Goal: Navigation & Orientation: Find specific page/section

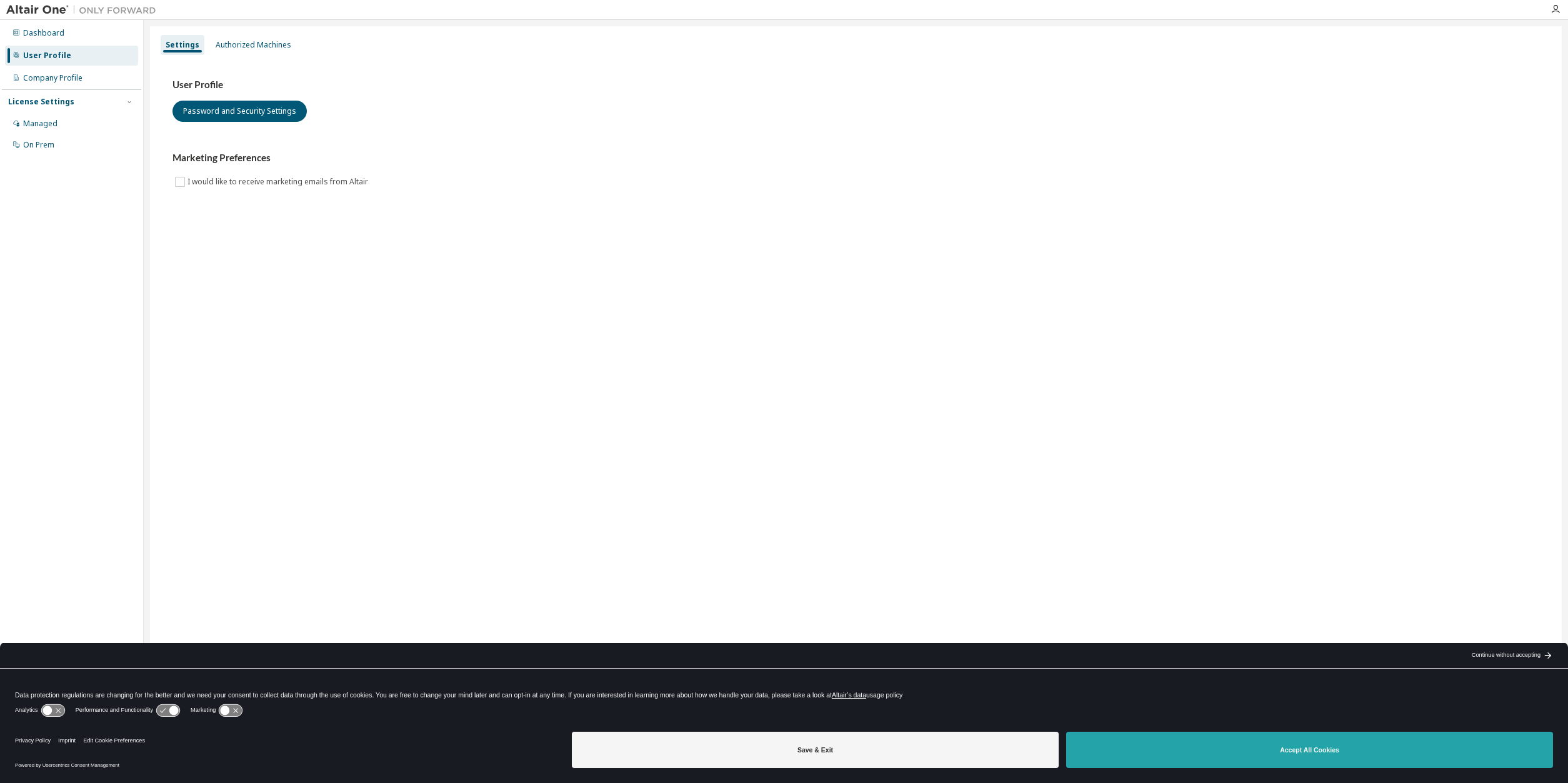
click at [1215, 752] on button "Accept All Cookies" at bounding box center [1309, 750] width 487 height 37
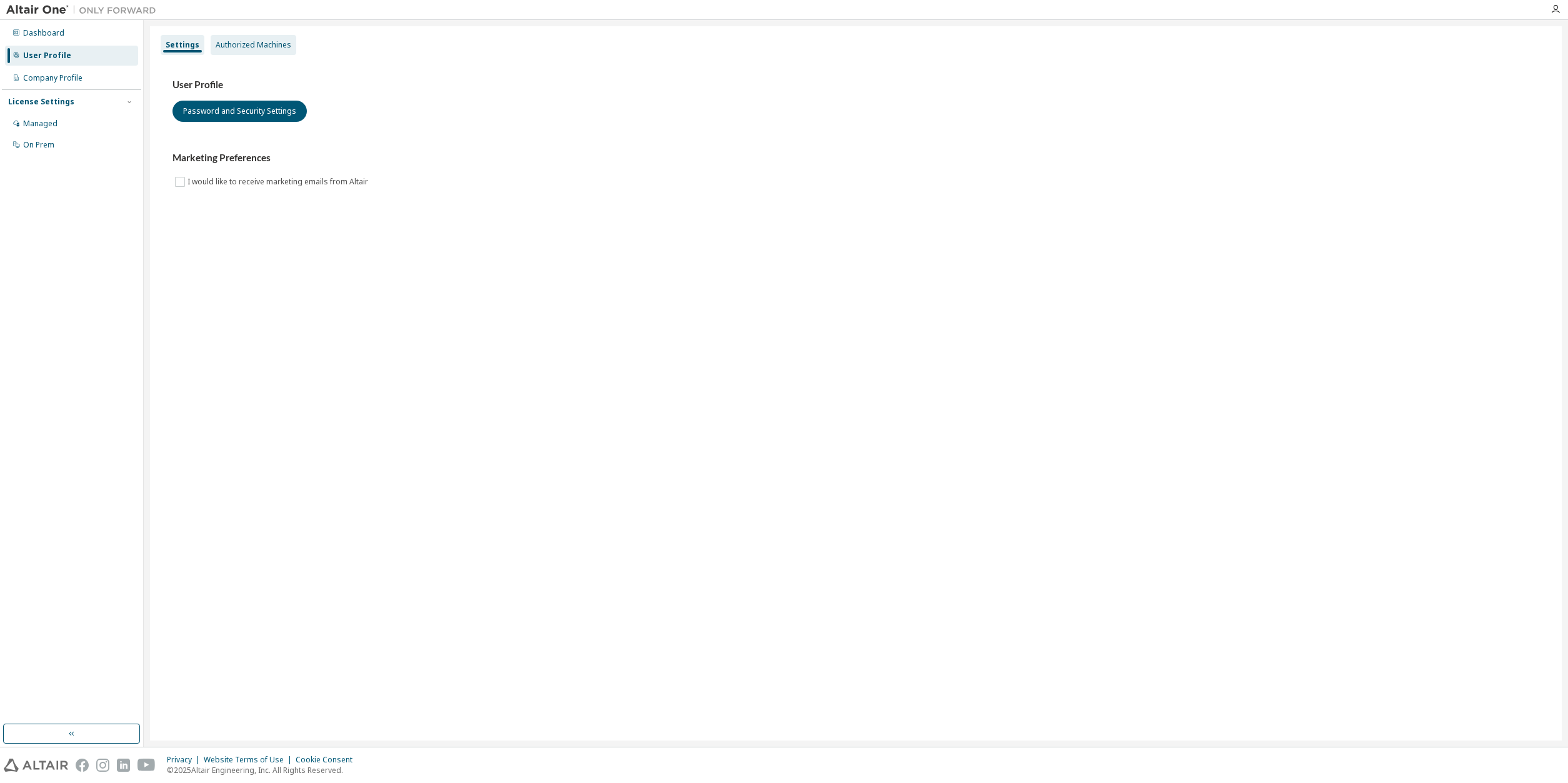
click at [251, 50] on div "Authorized Machines" at bounding box center [253, 45] width 76 height 10
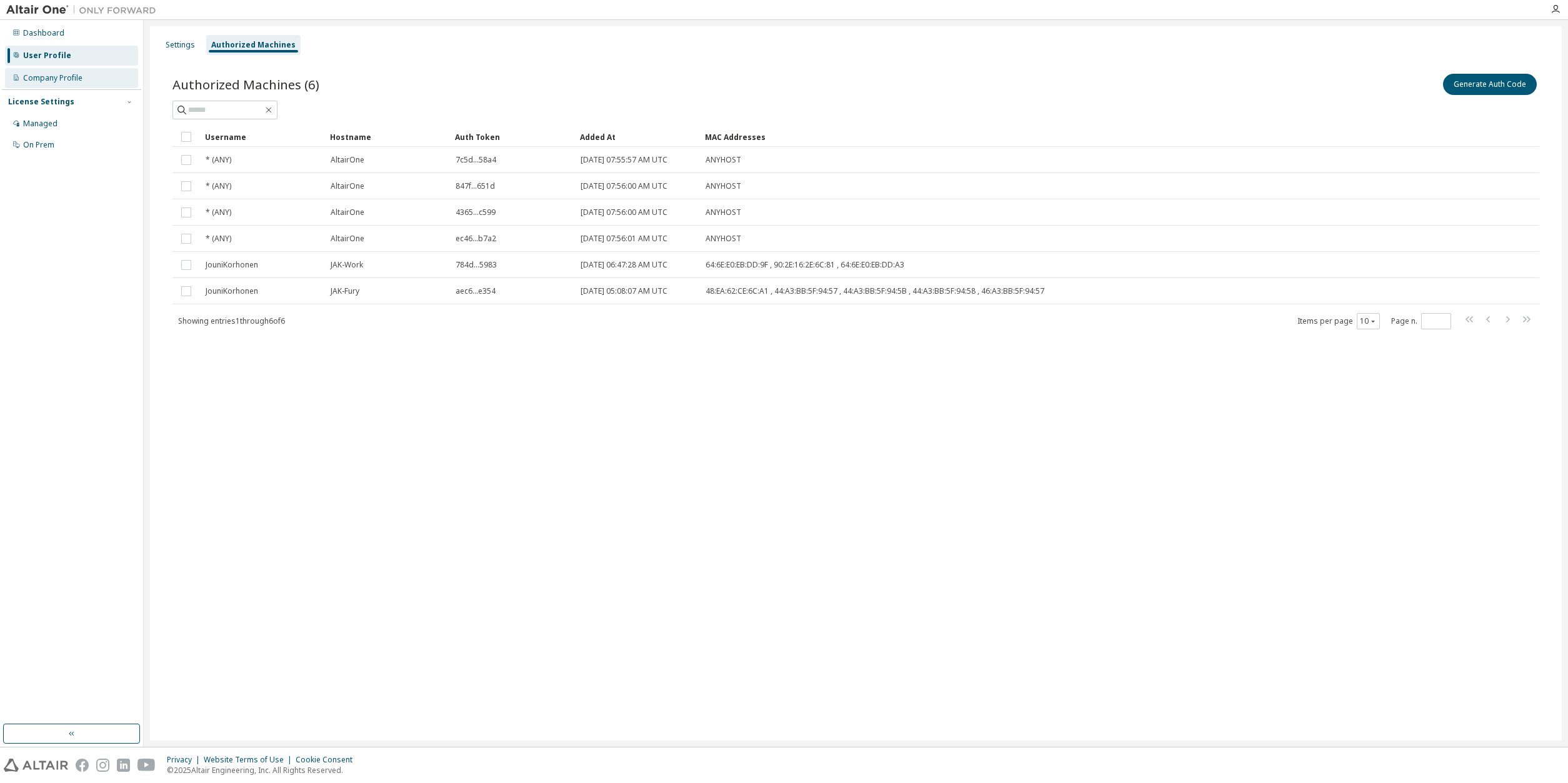
click at [53, 72] on div "Company Profile" at bounding box center [72, 78] width 133 height 20
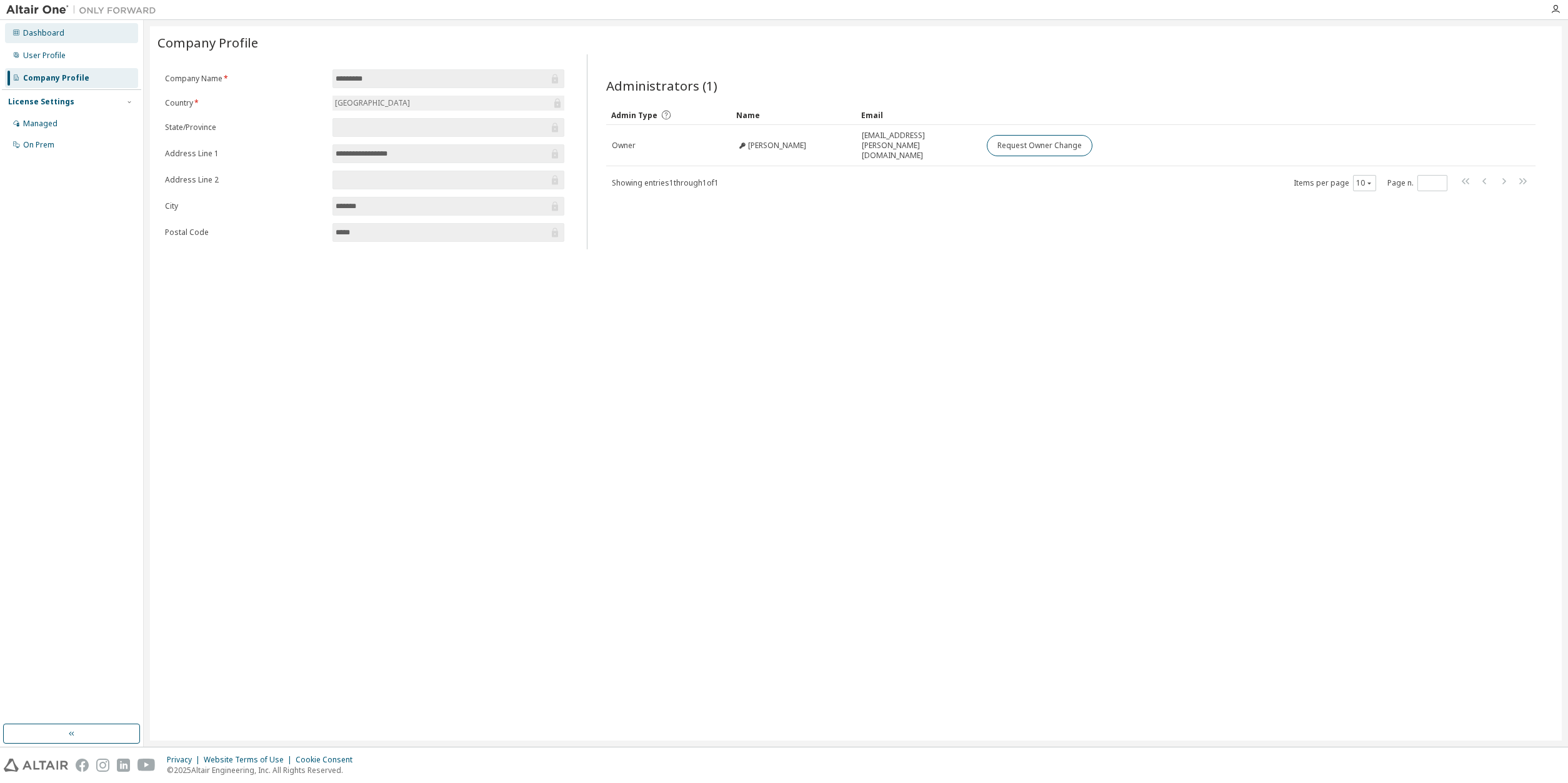
click at [35, 34] on div "Dashboard" at bounding box center [44, 33] width 41 height 10
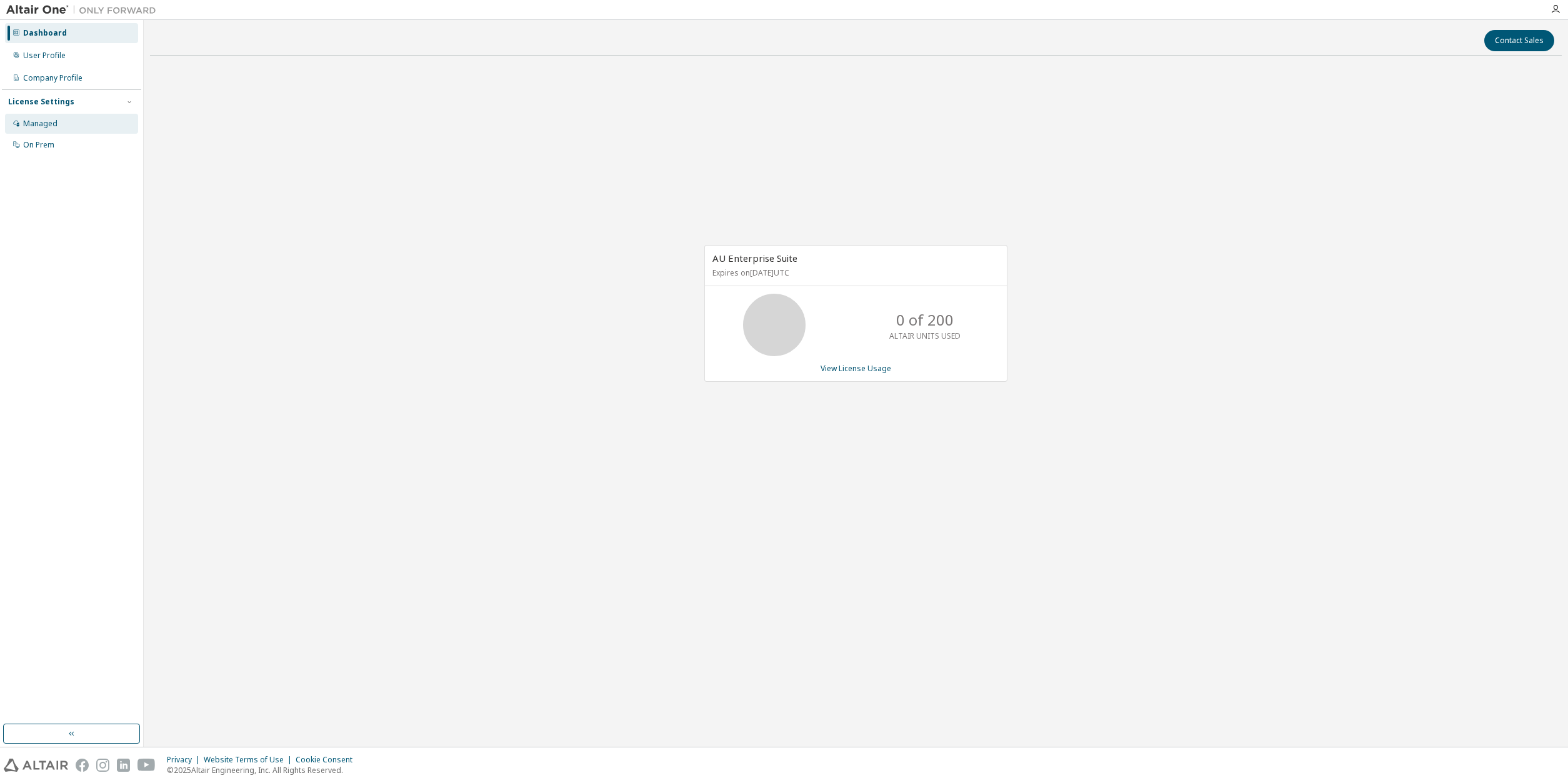
click at [26, 125] on div "Managed" at bounding box center [40, 124] width 35 height 10
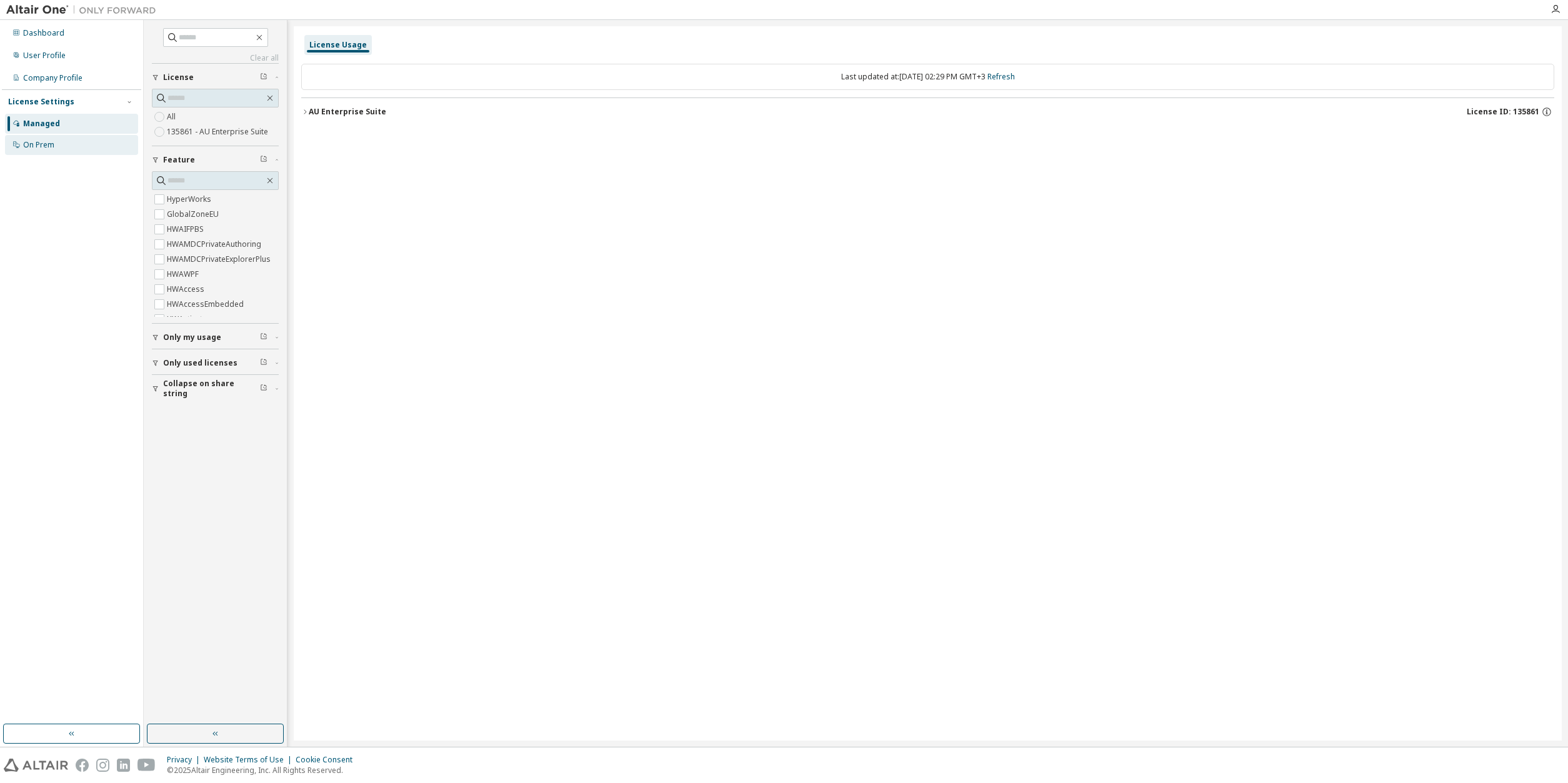
click at [36, 143] on div "On Prem" at bounding box center [38, 145] width 31 height 10
